Goal: Use online tool/utility: Utilize a website feature to perform a specific function

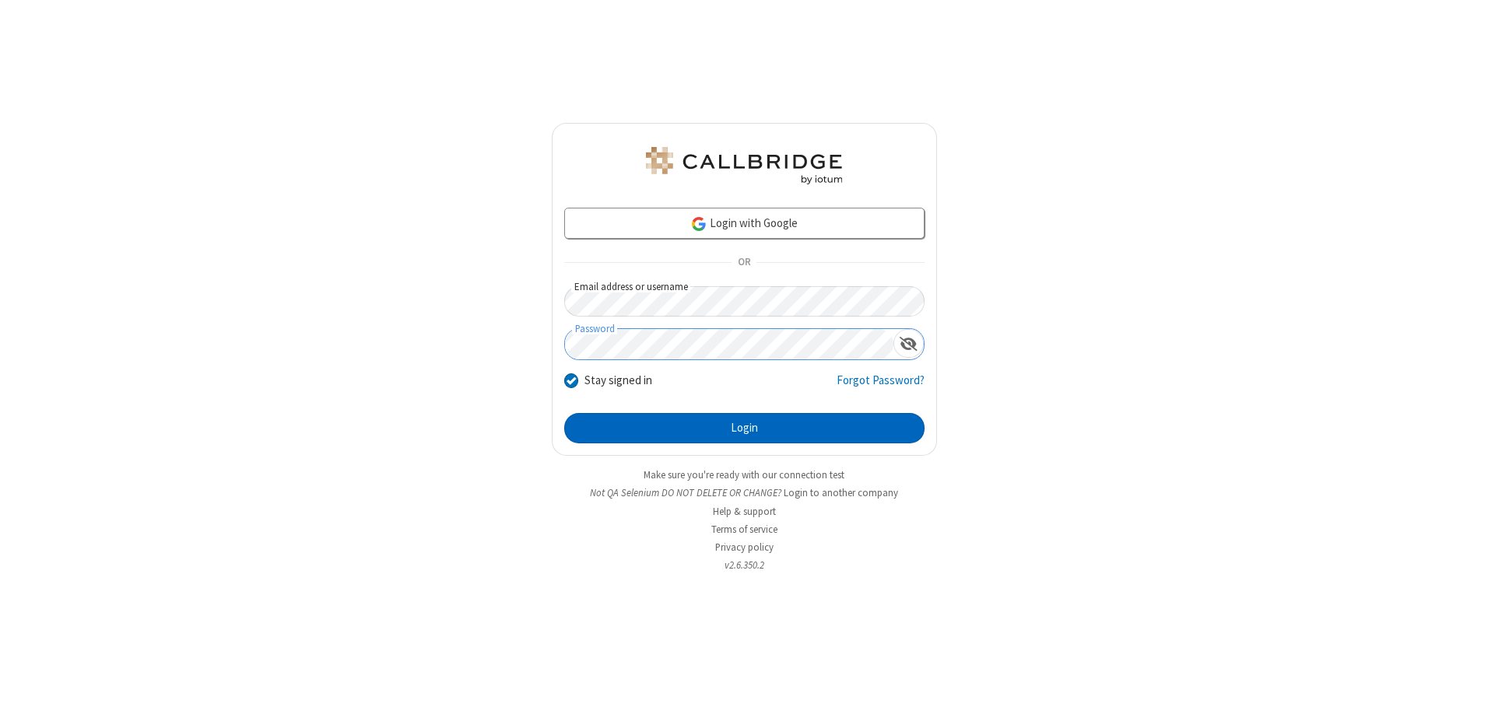
click at [744, 428] on button "Login" at bounding box center [744, 428] width 360 height 31
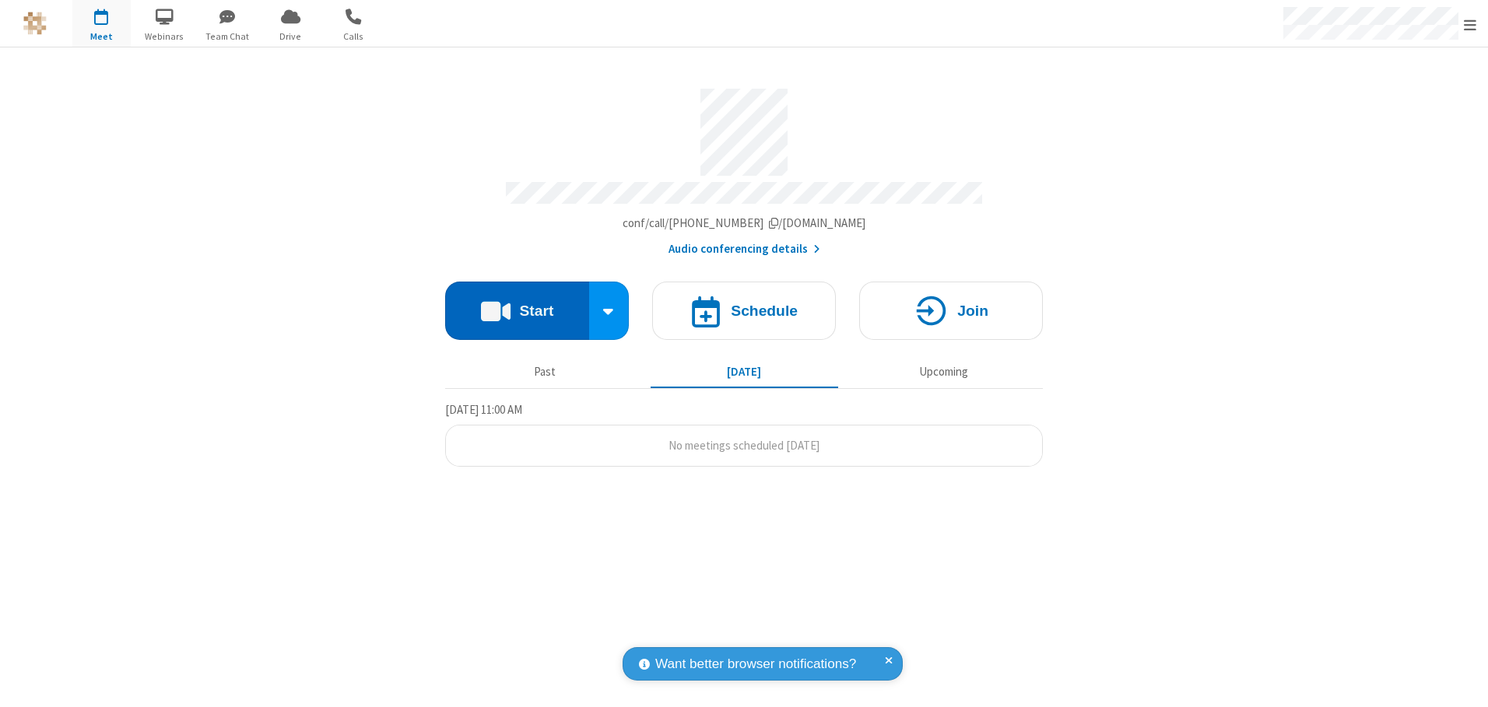
click at [517, 305] on button "Start" at bounding box center [517, 311] width 144 height 58
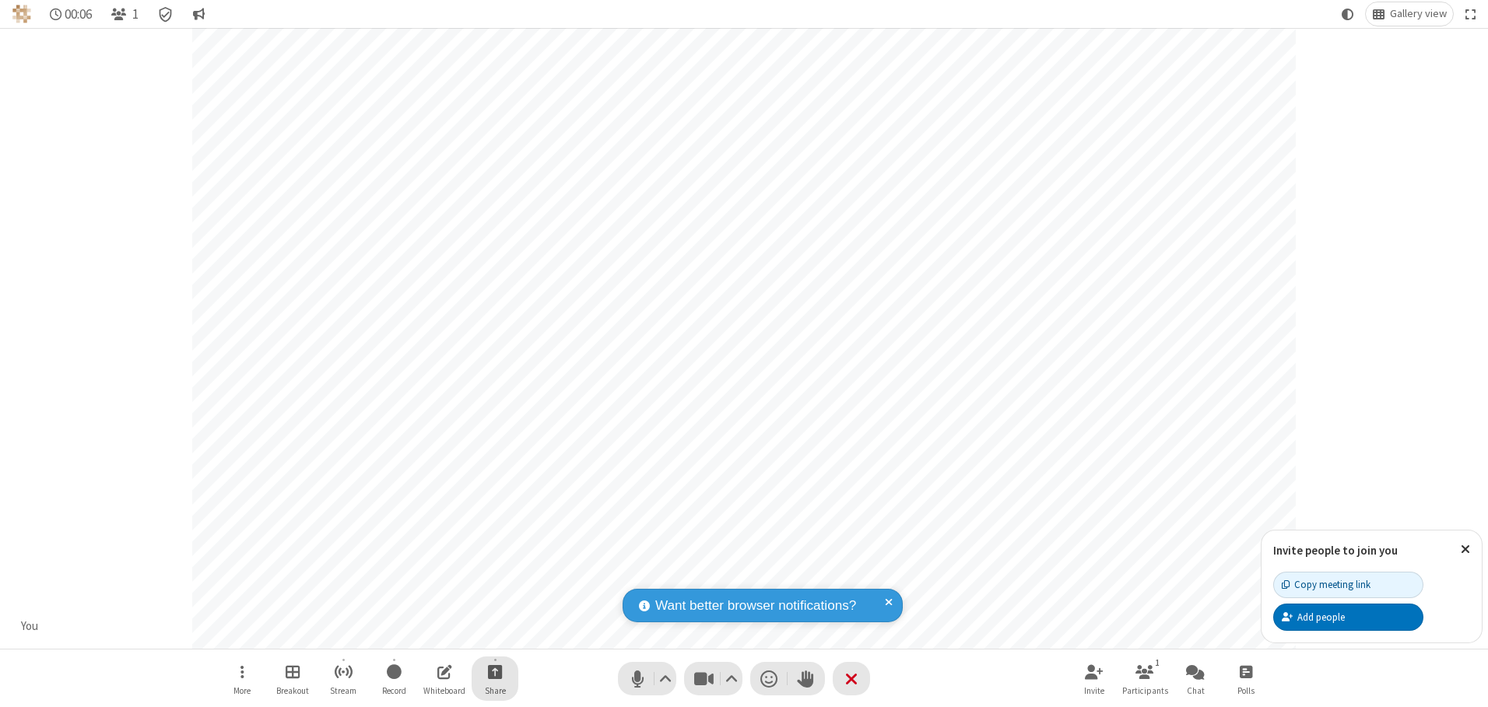
click at [495, 672] on span "Start sharing" at bounding box center [495, 671] width 15 height 19
click at [494, 577] on span "Share additional camera" at bounding box center [504, 580] width 115 height 13
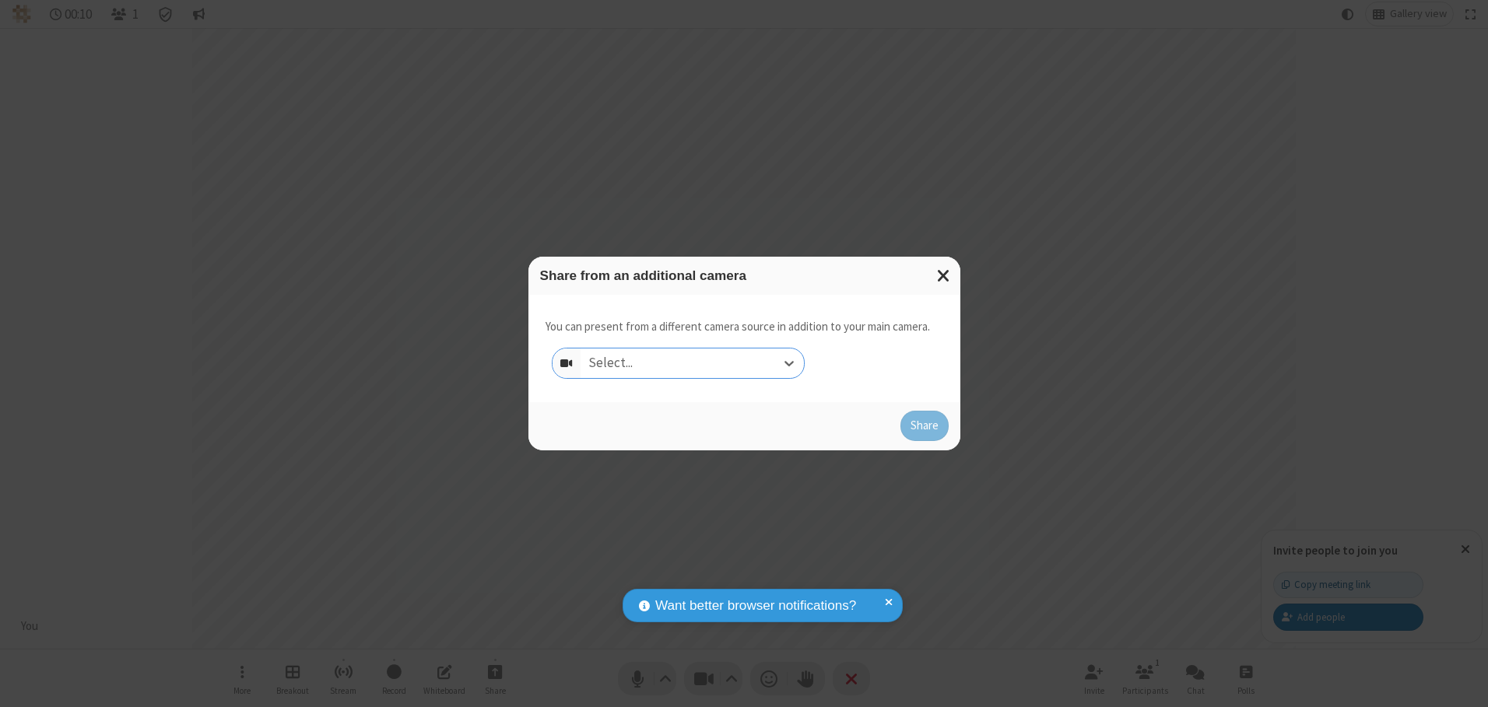
click at [692, 363] on div "Select..." at bounding box center [692, 364] width 223 height 30
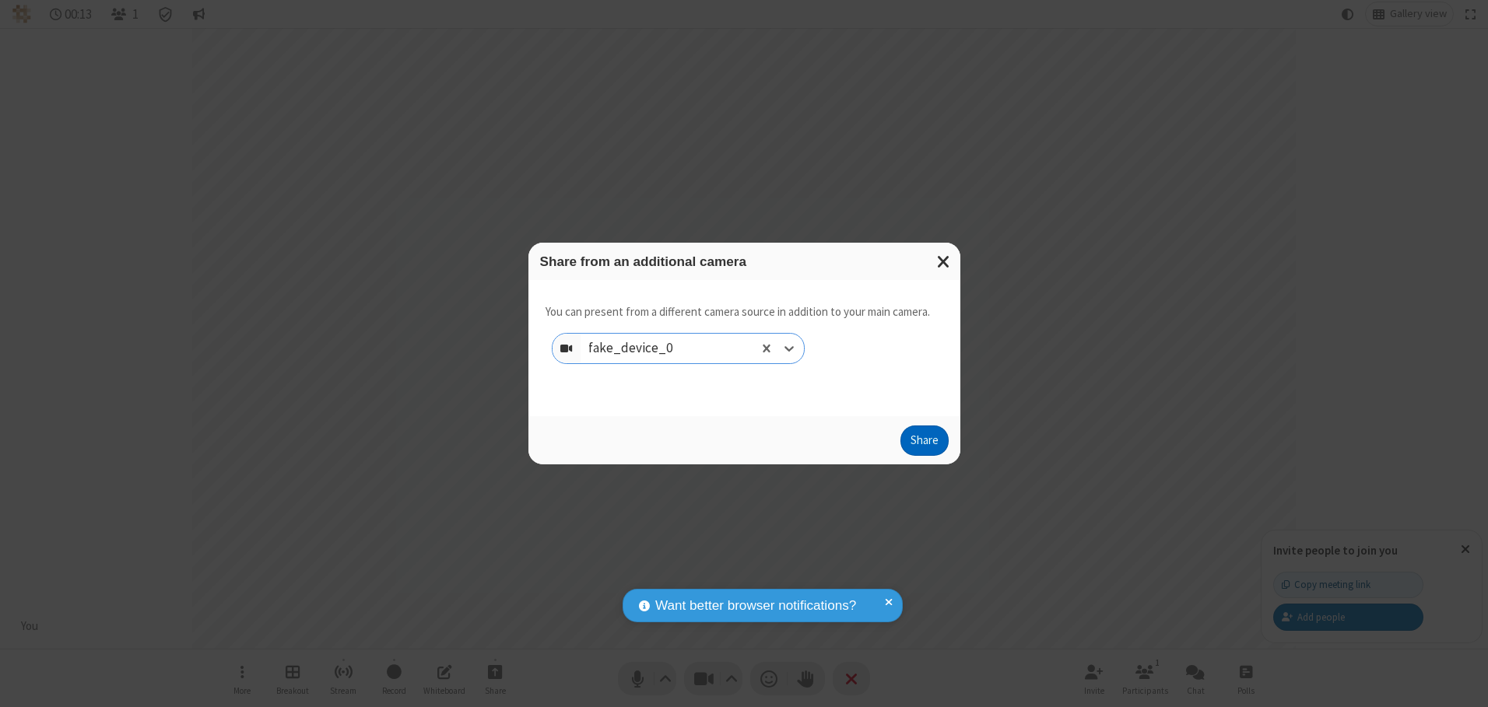
click at [924, 444] on button "Share" at bounding box center [924, 441] width 48 height 31
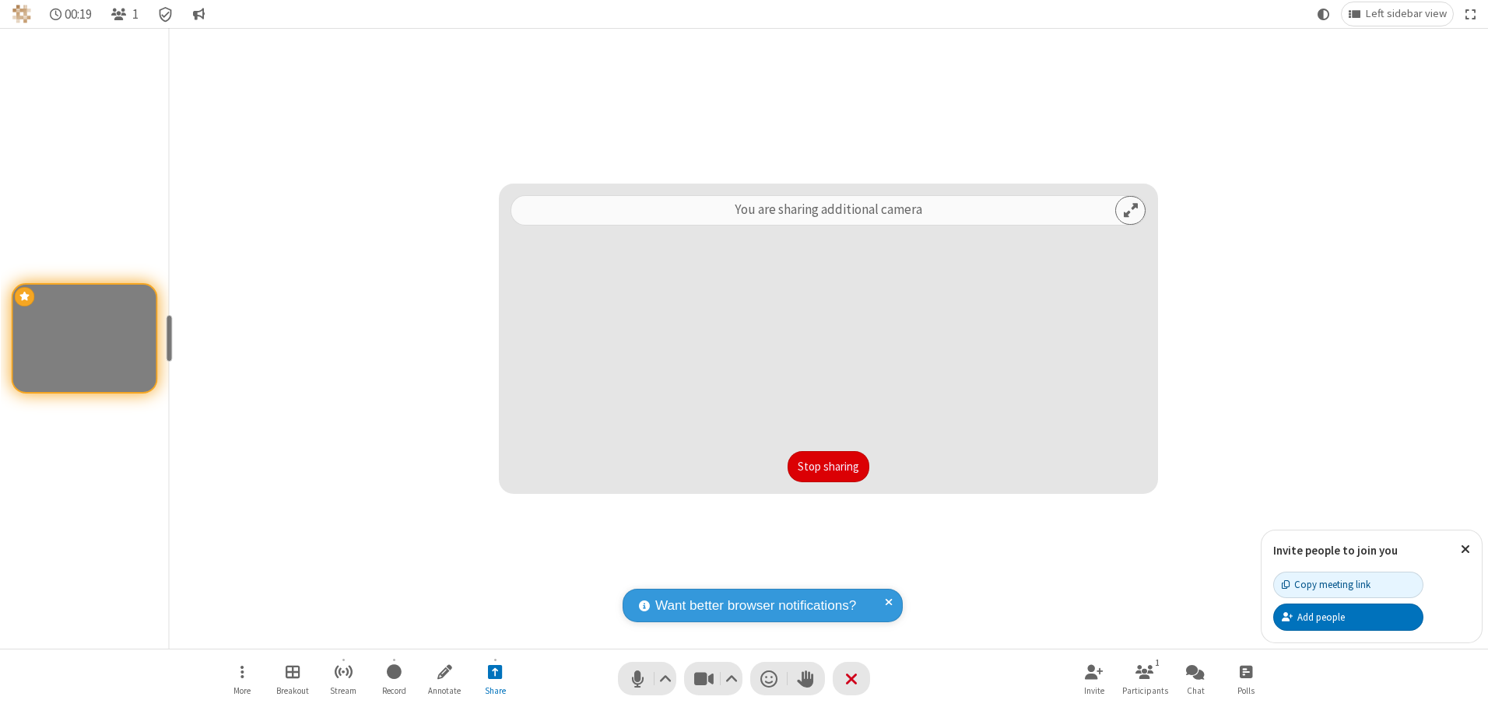
click at [828, 466] on button "Stop sharing" at bounding box center [829, 466] width 82 height 31
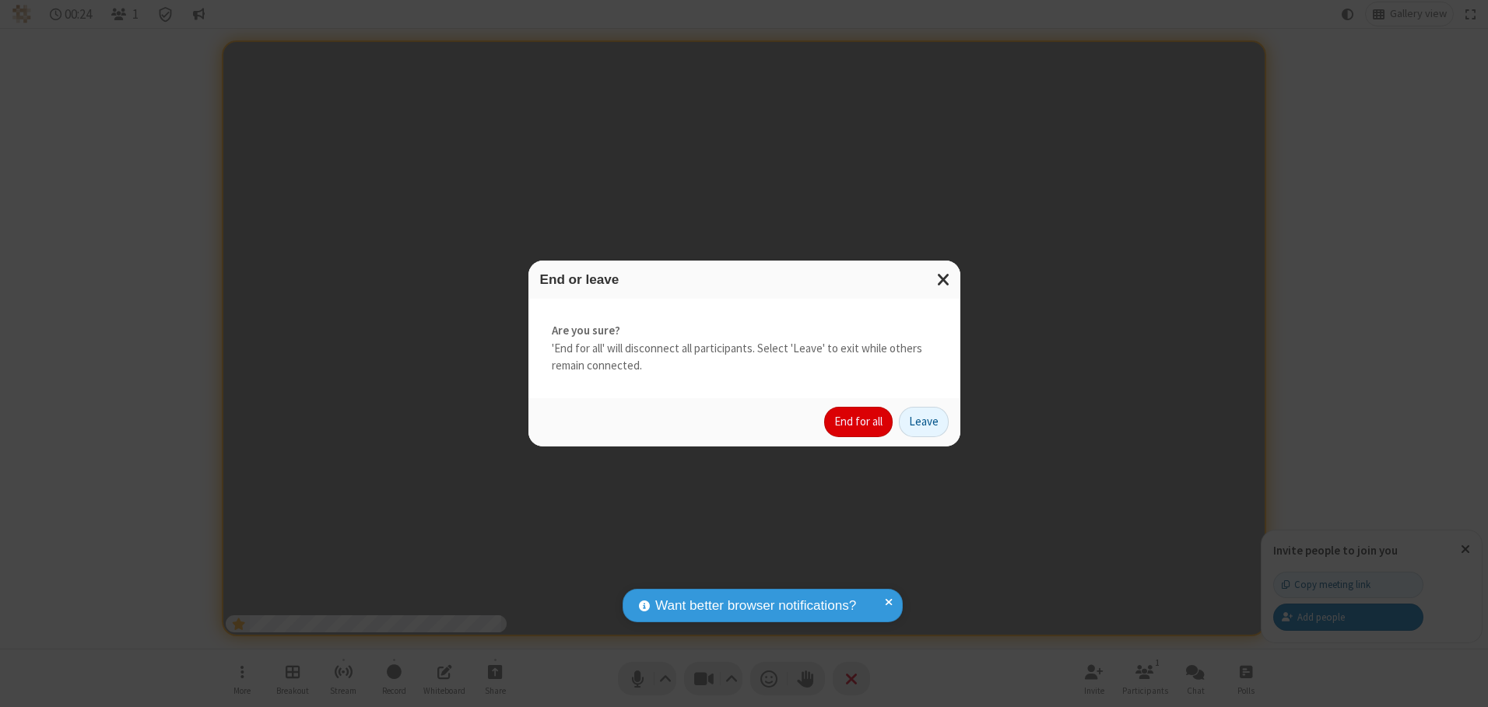
click at [859, 422] on button "End for all" at bounding box center [858, 422] width 68 height 31
